Goal: Go to known website: Access a specific website the user already knows

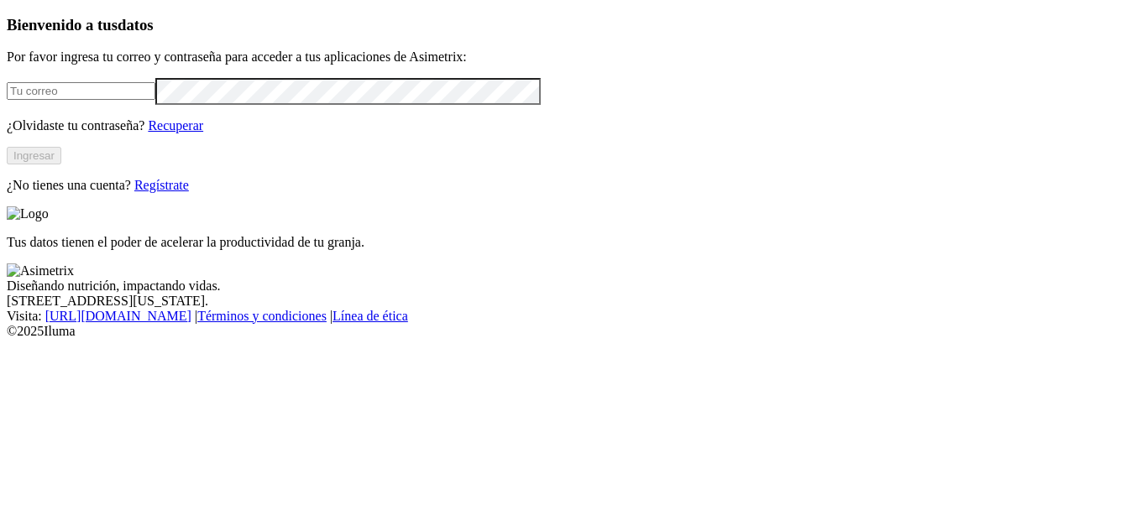
type input "[EMAIL_ADDRESS][DOMAIN_NAME]"
click at [61, 165] on button "Ingresar" at bounding box center [34, 156] width 55 height 18
